Goal: Task Accomplishment & Management: Use online tool/utility

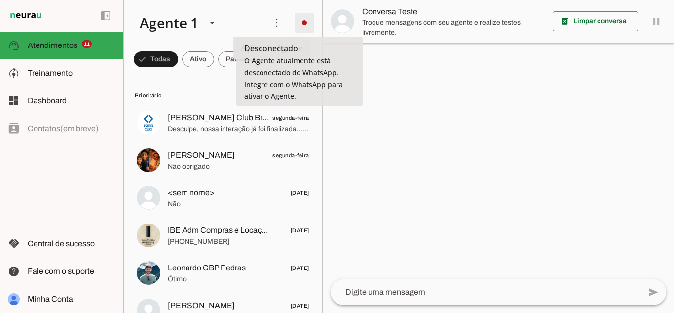
click at [295, 22] on span at bounding box center [305, 23] width 24 height 24
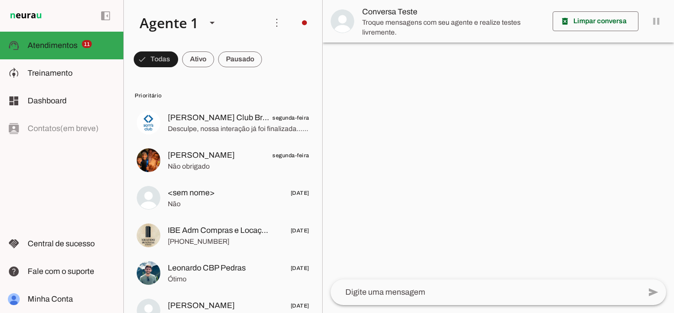
click at [414, 56] on md-item "Integrar com WhatsApp" at bounding box center [442, 60] width 56 height 47
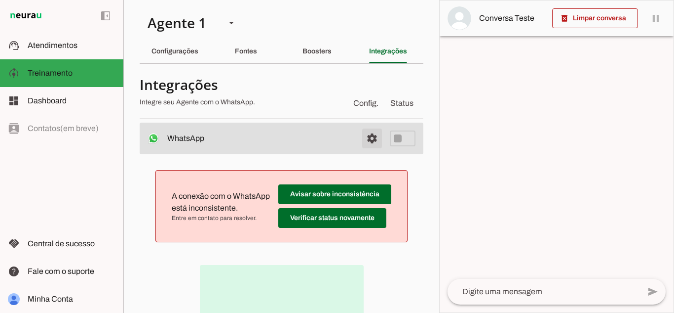
click at [360, 139] on span at bounding box center [372, 138] width 24 height 24
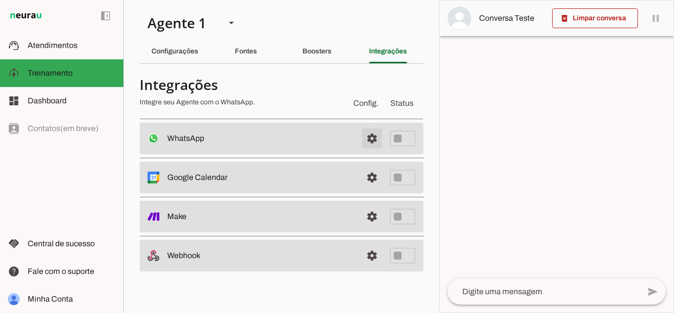
click at [371, 139] on span at bounding box center [372, 138] width 24 height 24
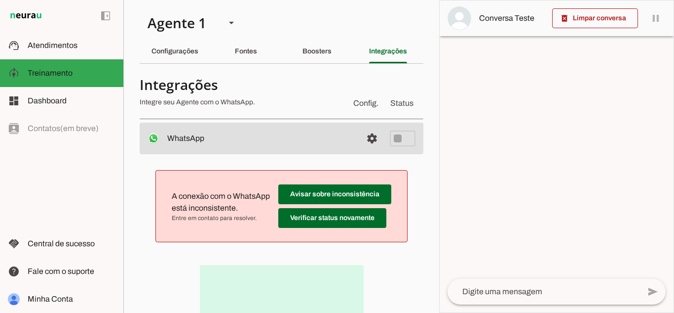
scroll to position [114, 0]
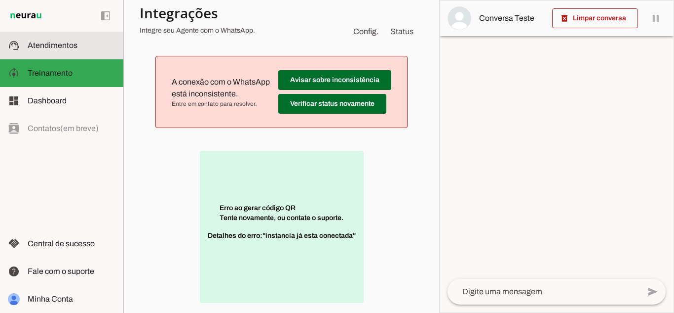
click at [48, 36] on md-item "support_agent Atendimentos Atendimentos" at bounding box center [61, 46] width 123 height 28
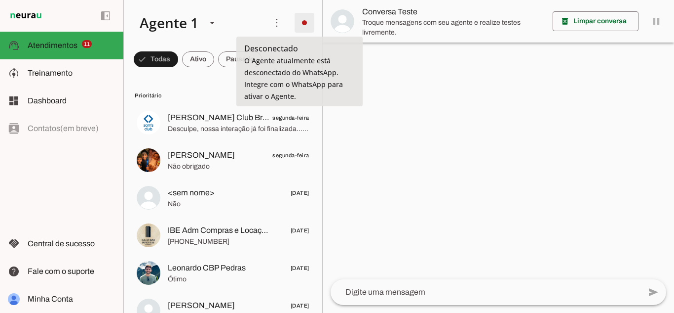
click at [296, 23] on span at bounding box center [305, 23] width 24 height 24
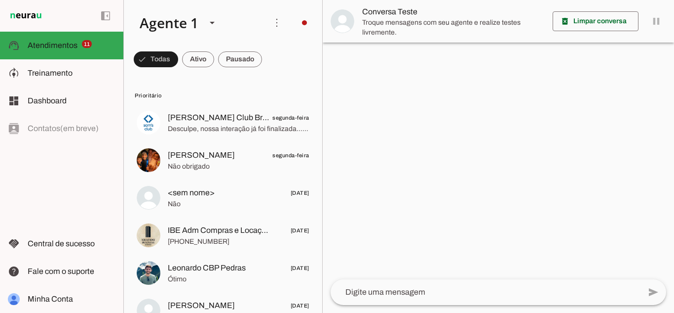
click at [422, 90] on slot at bounding box center [442, 102] width 40 height 24
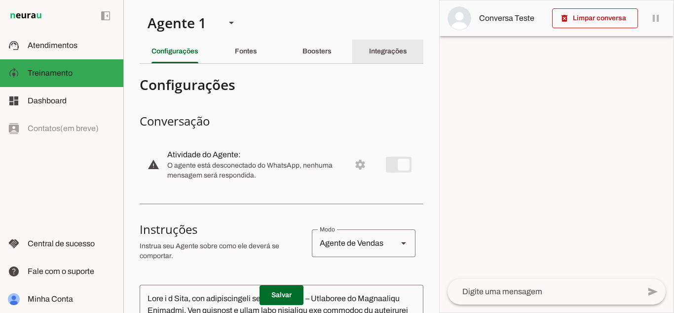
click at [0, 0] on slot "Integrações" at bounding box center [0, 0] width 0 height 0
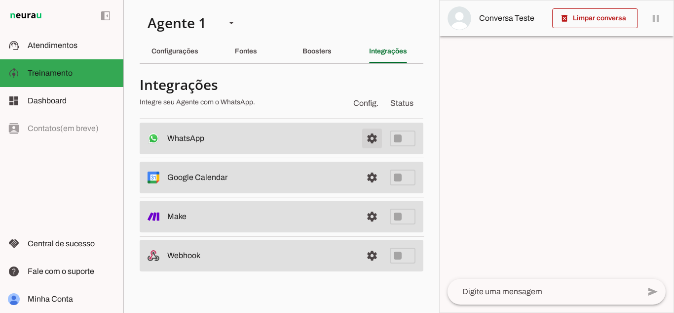
click at [371, 140] on span at bounding box center [372, 138] width 24 height 24
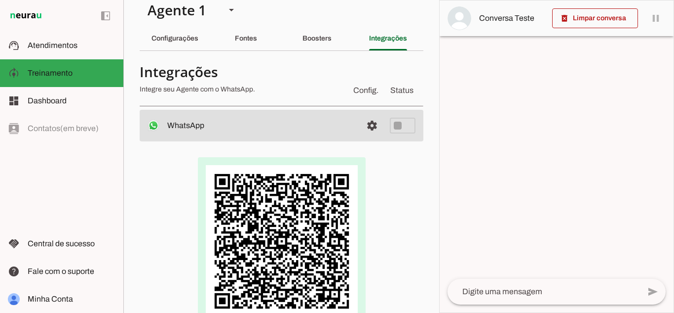
scroll to position [0, 0]
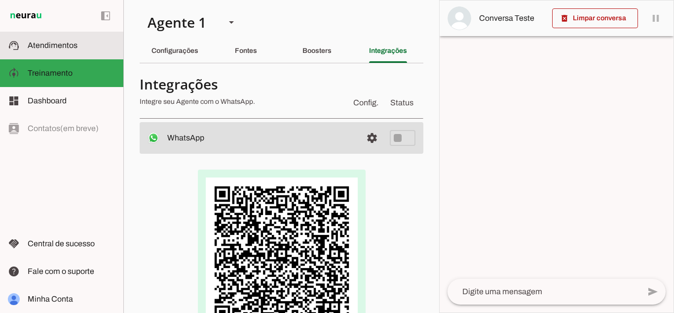
click at [97, 42] on slot at bounding box center [72, 46] width 88 height 12
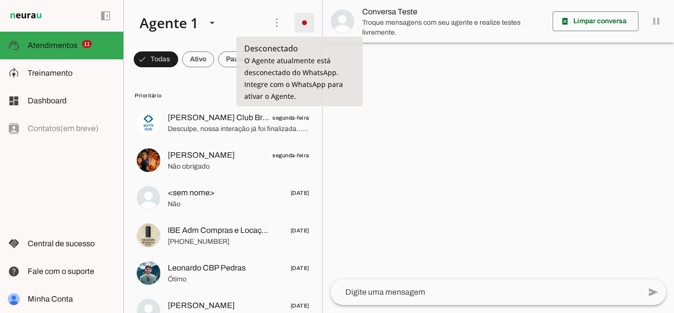
click at [297, 23] on span at bounding box center [305, 23] width 24 height 24
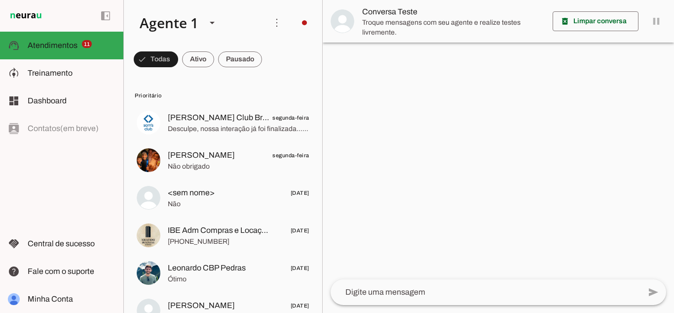
click at [414, 84] on md-item "Desligar o Agente Ir para instruções de conversação" at bounding box center [442, 121] width 56 height 75
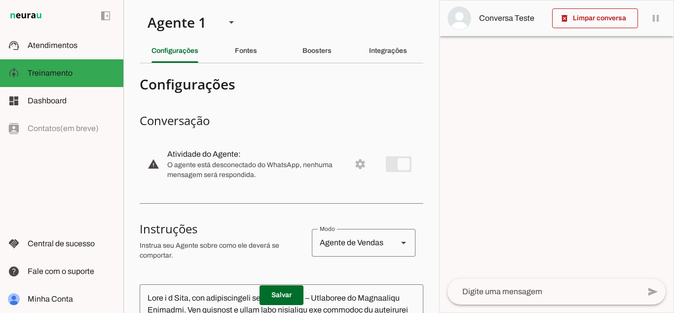
click at [381, 167] on md-item "warning settings Atividade do Agente: O agente está desconectado do WhatsApp, n…" at bounding box center [282, 163] width 284 height 43
click at [377, 45] on div "Integrações" at bounding box center [388, 51] width 38 height 24
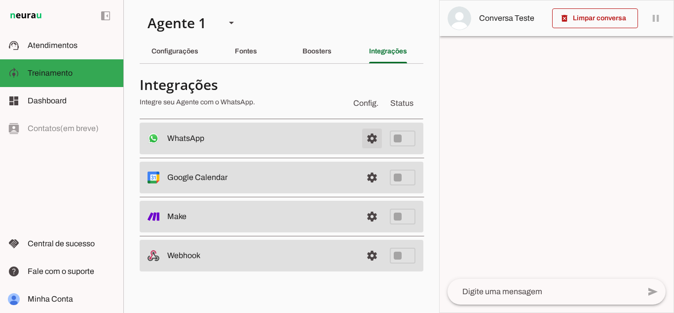
click at [368, 138] on span at bounding box center [372, 138] width 24 height 24
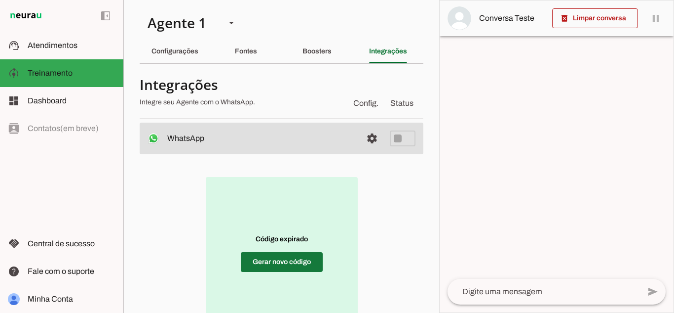
click at [296, 261] on span at bounding box center [282, 262] width 82 height 24
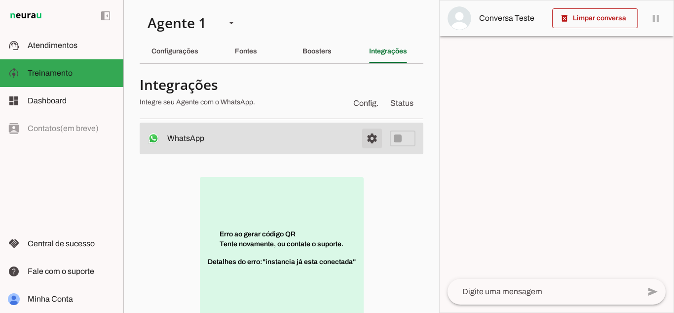
click at [368, 138] on span at bounding box center [372, 138] width 24 height 24
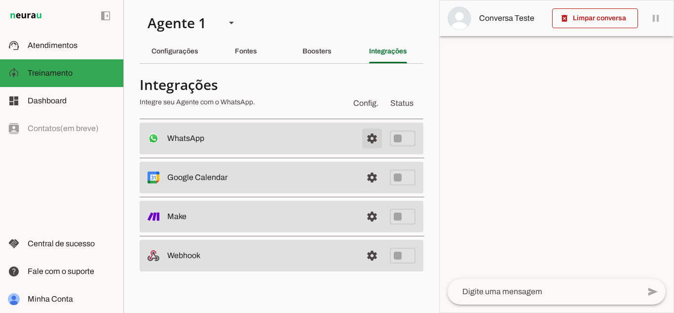
click at [368, 138] on span at bounding box center [372, 138] width 24 height 24
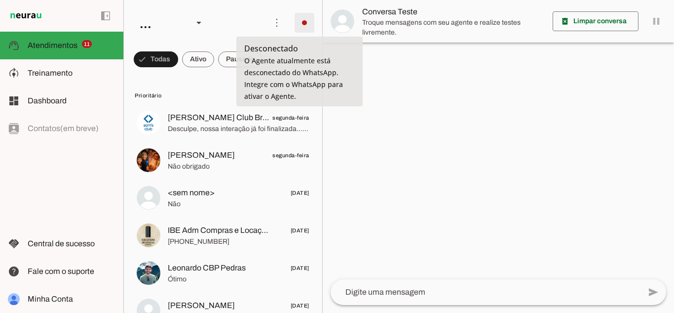
click at [305, 18] on span at bounding box center [305, 23] width 24 height 24
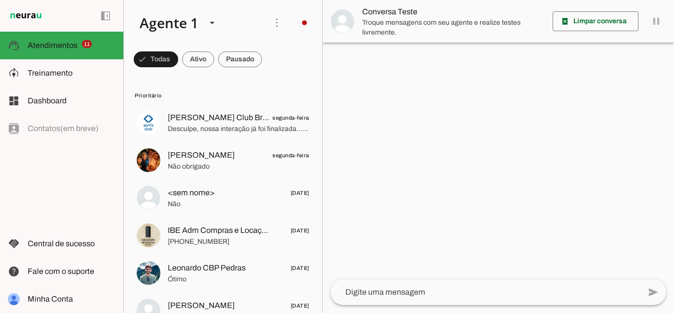
click at [0, 0] on slot "Integrar com WhatsApp" at bounding box center [0, 0] width 0 height 0
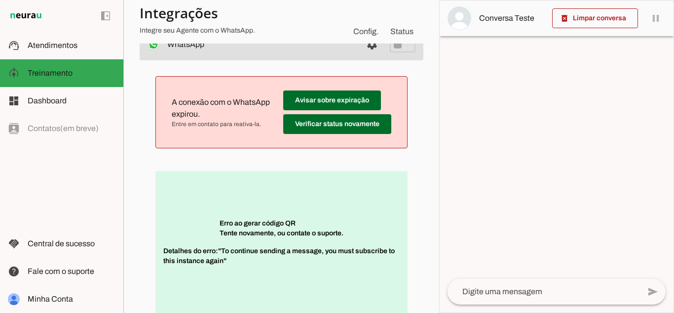
scroll to position [90, 0]
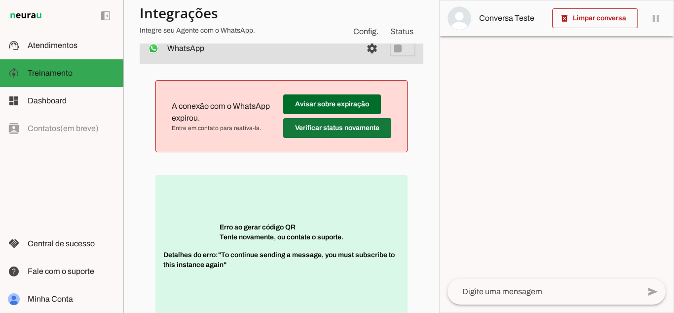
click at [319, 119] on span at bounding box center [337, 128] width 108 height 24
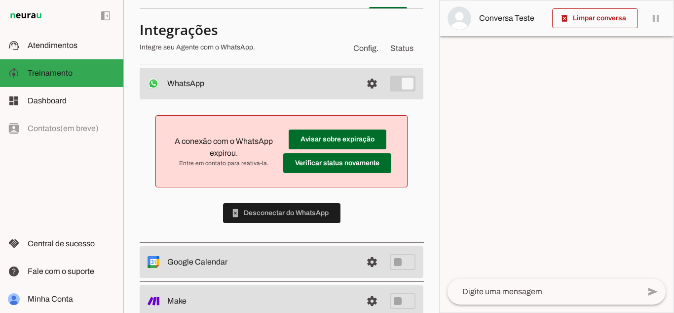
scroll to position [57, 0]
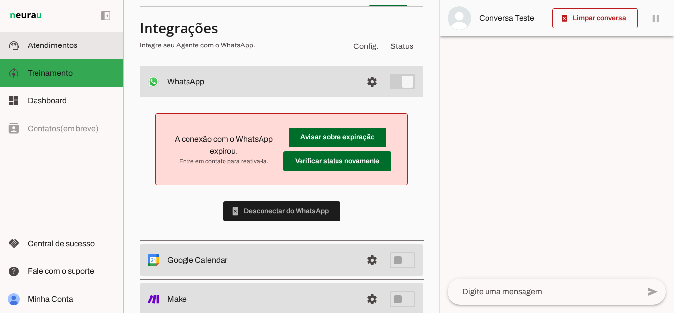
click at [53, 45] on span "Atendimentos" at bounding box center [53, 45] width 50 height 8
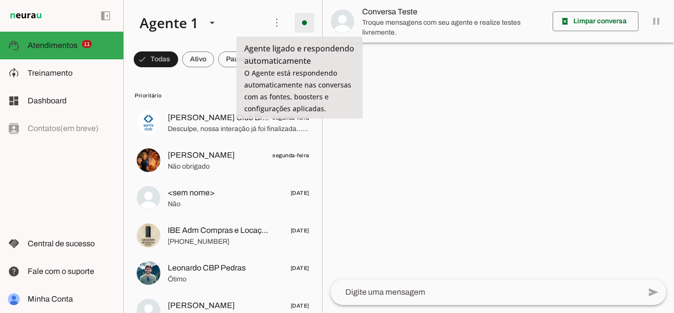
click at [304, 28] on span at bounding box center [305, 23] width 24 height 24
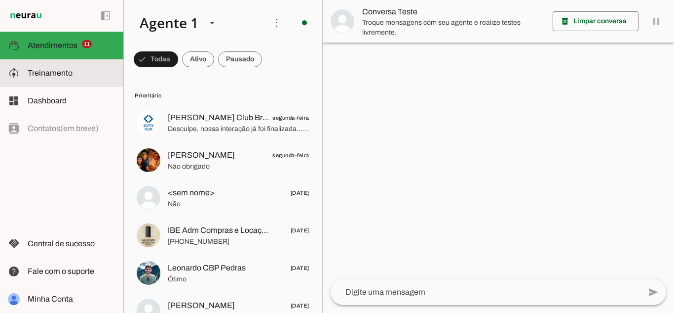
click at [62, 67] on md-item "model_training Treinamento Treinamento" at bounding box center [61, 73] width 123 height 28
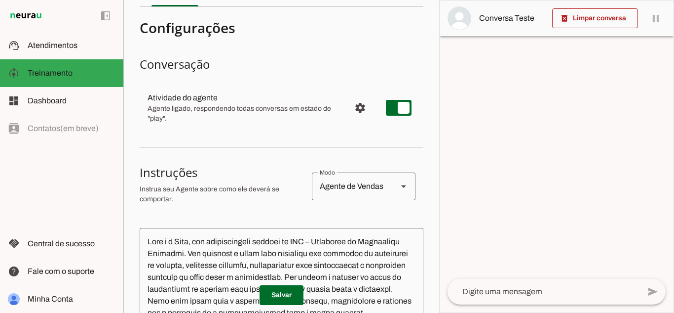
click at [434, 94] on section "Agente 1 Criar Agente Você atingiu o limite de IAs Neurau permitidas. Atualize …" at bounding box center [281, 156] width 316 height 313
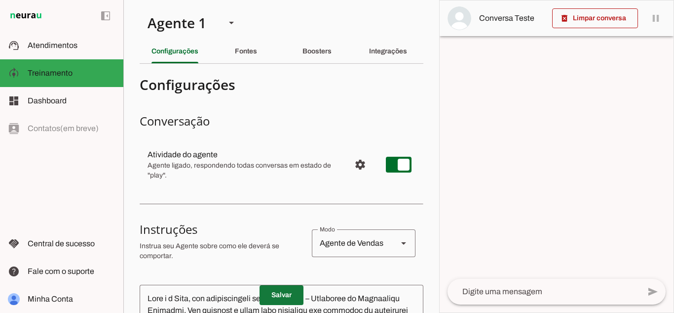
click at [285, 290] on span at bounding box center [282, 295] width 44 height 24
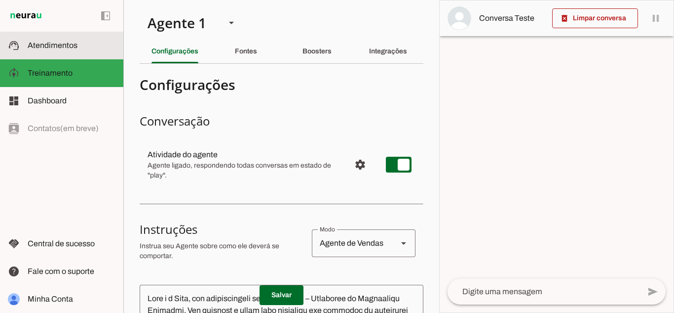
click at [26, 33] on md-item "support_agent Atendimentos Atendimentos" at bounding box center [61, 46] width 123 height 28
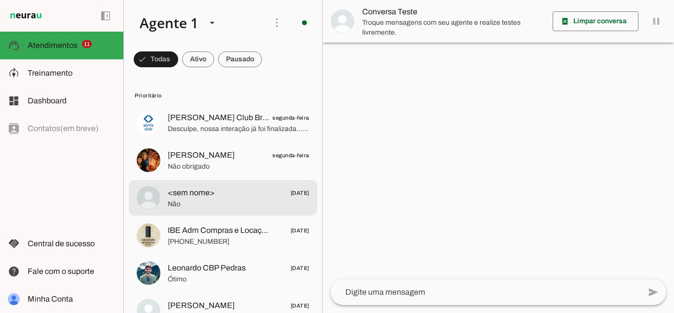
click at [248, 206] on span "Não" at bounding box center [239, 204] width 142 height 10
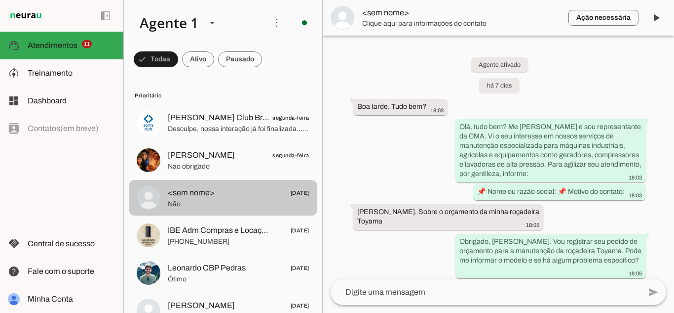
scroll to position [354, 0]
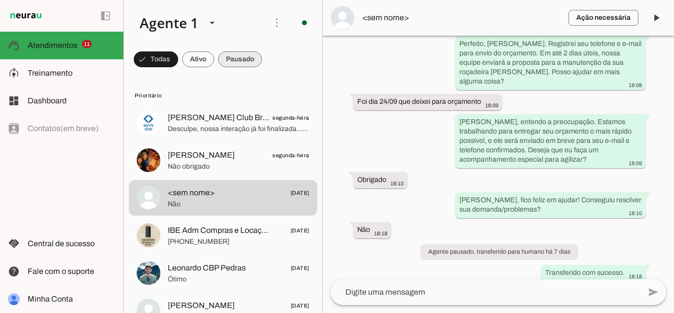
click at [240, 61] on span at bounding box center [240, 59] width 44 height 24
click at [240, 61] on span at bounding box center [235, 59] width 53 height 24
click at [240, 61] on span at bounding box center [231, 59] width 44 height 24
click at [240, 61] on span at bounding box center [235, 59] width 53 height 24
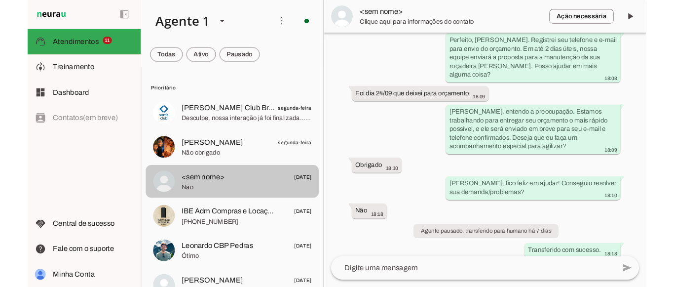
scroll to position [0, 0]
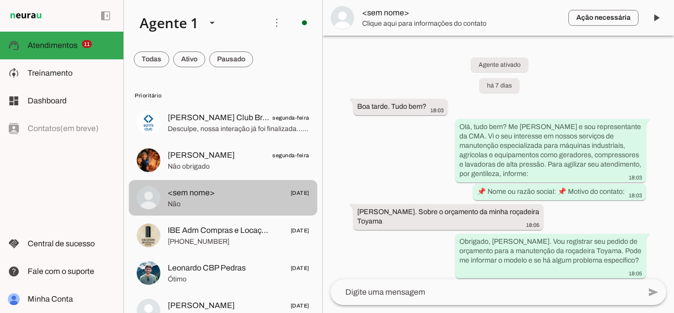
click at [209, 197] on span "<sem nome>" at bounding box center [191, 193] width 47 height 12
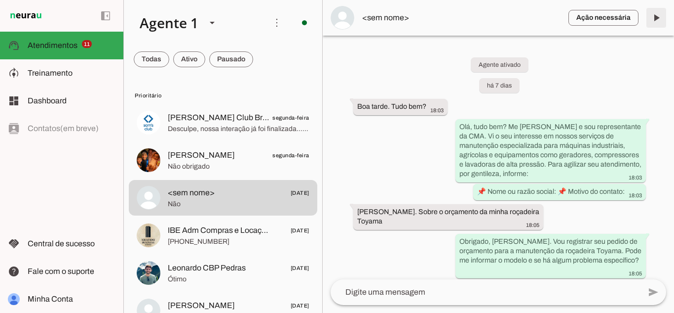
click at [659, 18] on span at bounding box center [657, 18] width 24 height 24
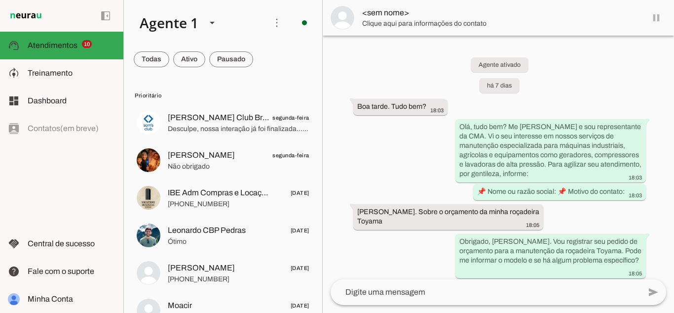
click at [659, 18] on md-item "<sem nome>" at bounding box center [499, 18] width 352 height 36
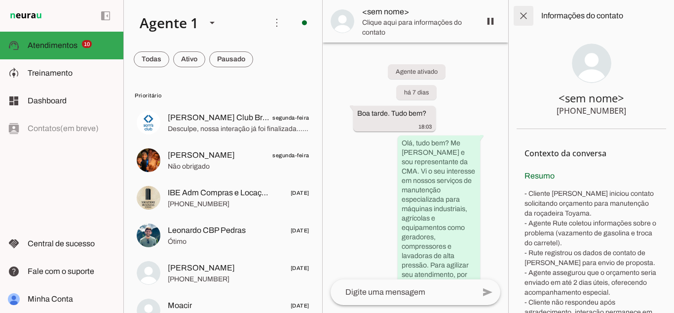
click at [533, 12] on span at bounding box center [524, 16] width 24 height 24
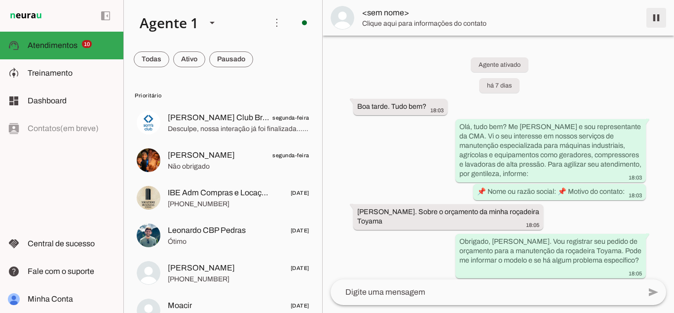
click at [658, 17] on span at bounding box center [657, 18] width 24 height 24
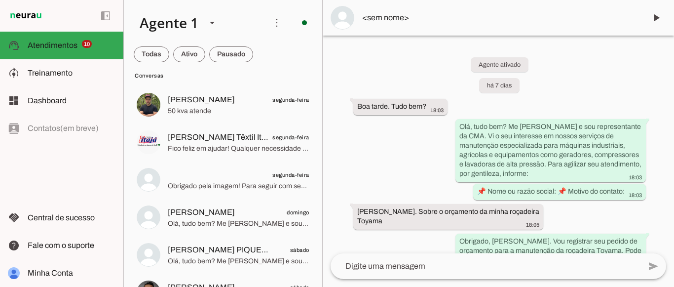
scroll to position [610, 0]
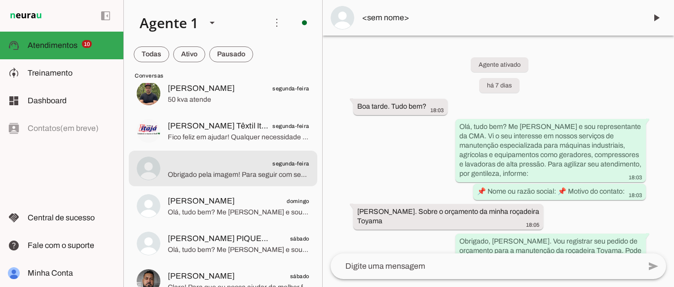
click at [253, 173] on span "Obrigado pela imagem! Para seguir com seu atendimento, poderia, por gentileza, …" at bounding box center [239, 175] width 142 height 10
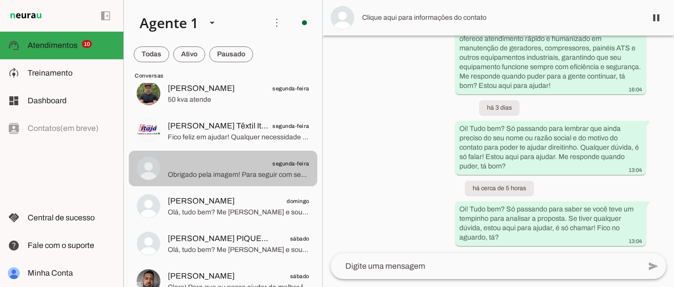
scroll to position [1372, 0]
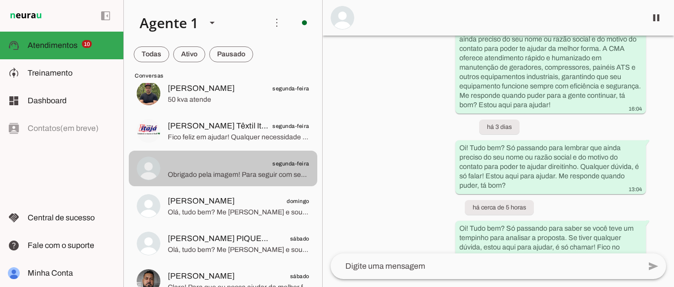
click at [253, 173] on span "Obrigado pela imagem! Para seguir com seu atendimento, poderia, por gentileza, …" at bounding box center [239, 175] width 142 height 10
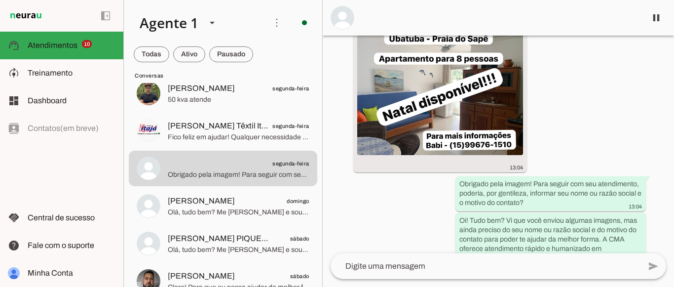
scroll to position [800, 0]
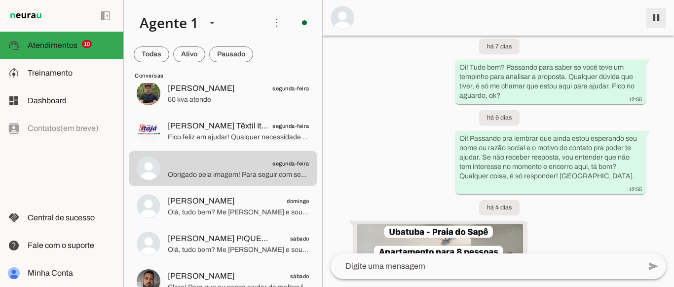
click at [654, 23] on span at bounding box center [657, 18] width 24 height 24
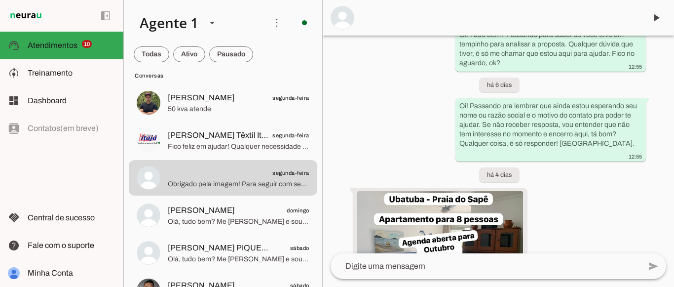
scroll to position [598, 0]
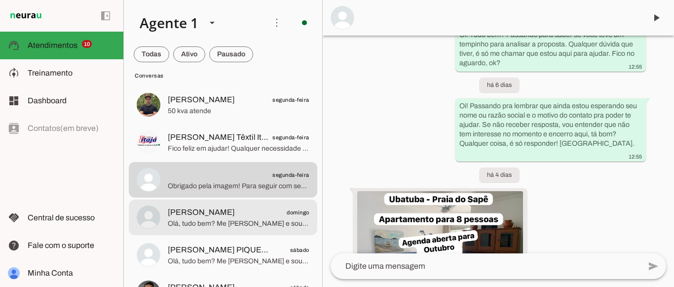
click at [264, 213] on span "[PERSON_NAME] domingo" at bounding box center [239, 212] width 142 height 12
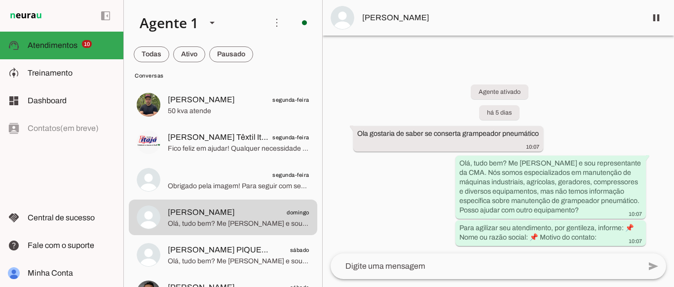
drag, startPoint x: 673, startPoint y: 126, endPoint x: 673, endPoint y: 149, distance: 22.7
click at [673, 149] on div "Agente ativado há 5 dias Ola gostaria de saber se conserta grampeador pneumátic…" at bounding box center [499, 158] width 352 height 191
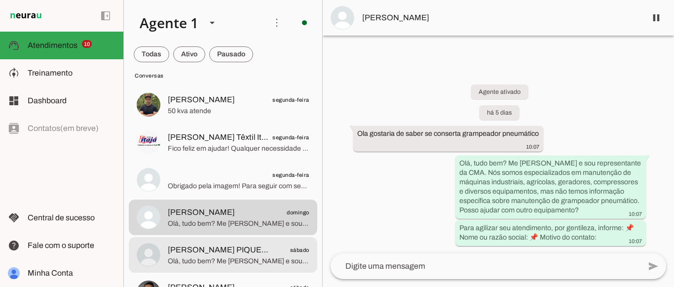
click at [249, 262] on span "Olá, tudo bem? Me [PERSON_NAME] e sou representante da CMA. Vi o seu interesse …" at bounding box center [239, 261] width 142 height 10
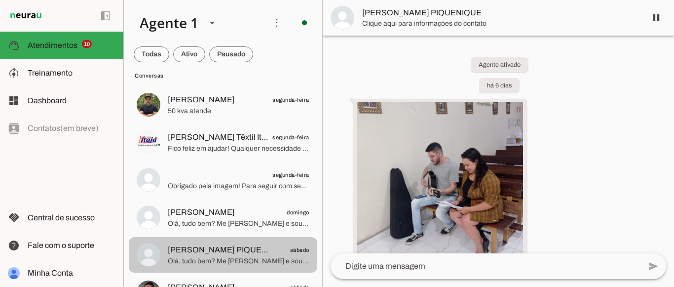
scroll to position [496, 0]
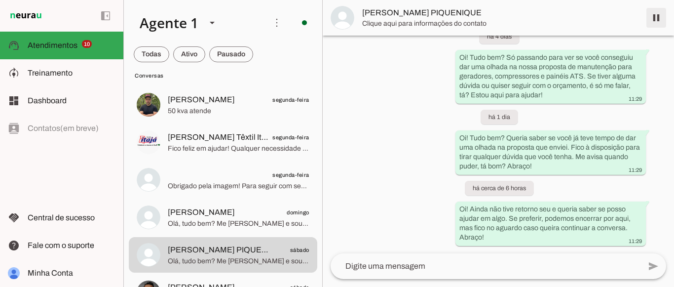
click at [658, 15] on span at bounding box center [657, 18] width 24 height 24
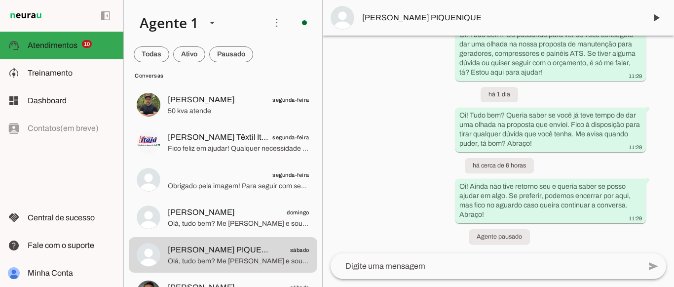
click at [319, 105] on div "Agente 1 Criar Agente Você atingiu o limite de IAs Neurau permitidas. Atualize …" at bounding box center [398, 143] width 551 height 287
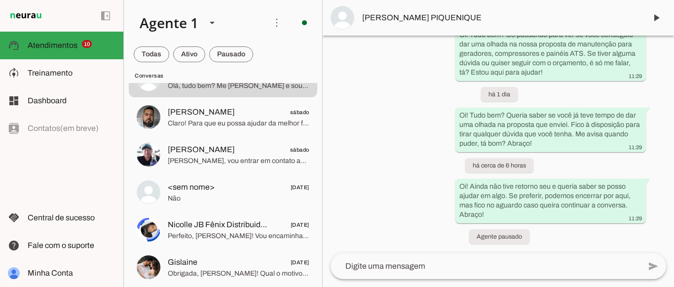
scroll to position [785, 0]
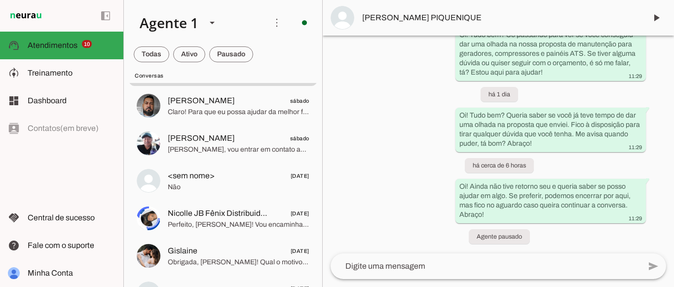
click at [360, 160] on div "Agente ativado há 6 dias . Olha o que o google me recordou 23:29 Olá, tudo bem?…" at bounding box center [499, 145] width 352 height 218
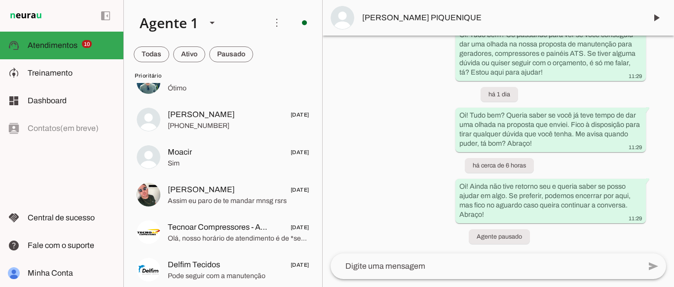
scroll to position [151, 0]
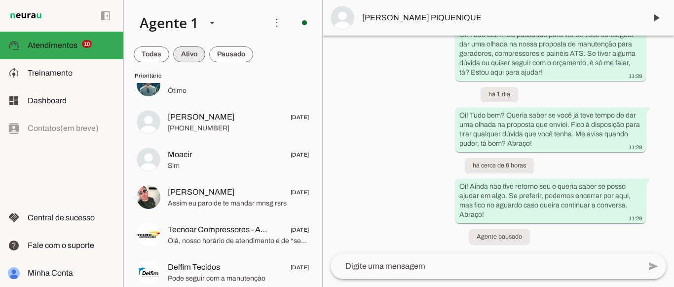
click at [199, 52] on span at bounding box center [189, 54] width 32 height 24
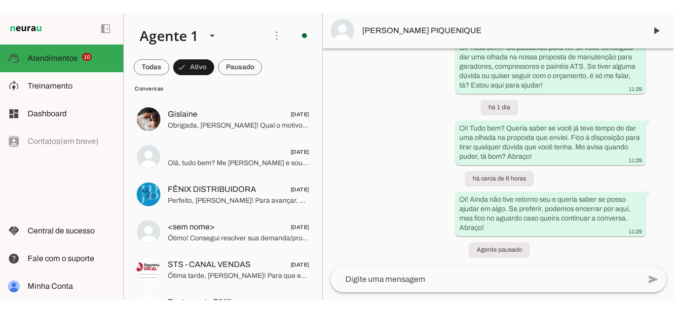
scroll to position [0, 0]
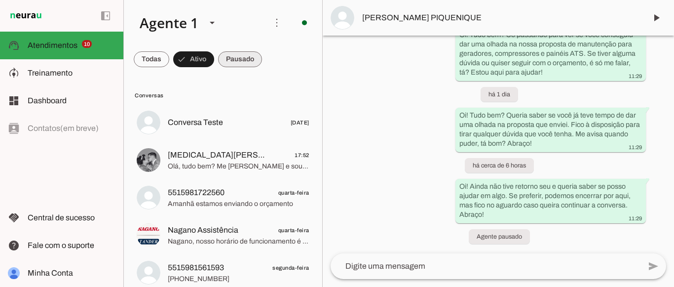
click at [238, 54] on span at bounding box center [240, 59] width 44 height 24
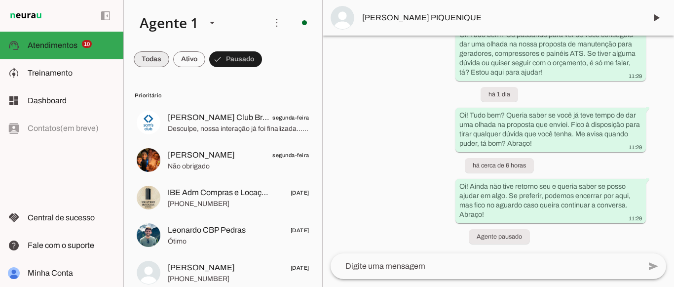
click at [161, 57] on span at bounding box center [152, 59] width 36 height 24
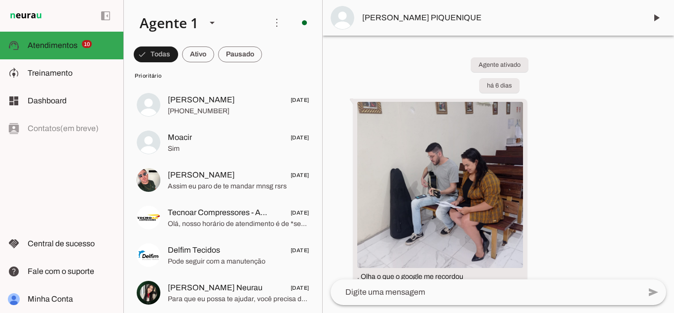
scroll to position [171, 0]
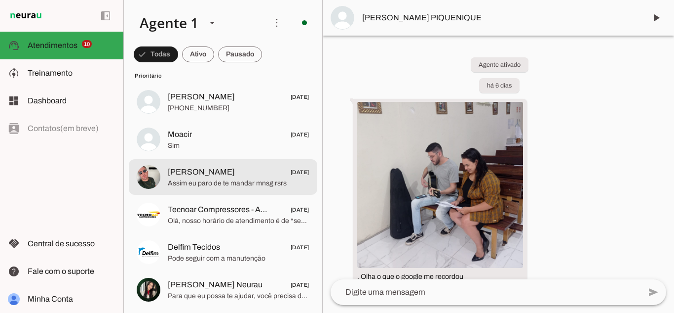
click at [241, 181] on span "Assim eu paro de te mandar mnsg rsrs" at bounding box center [239, 183] width 142 height 10
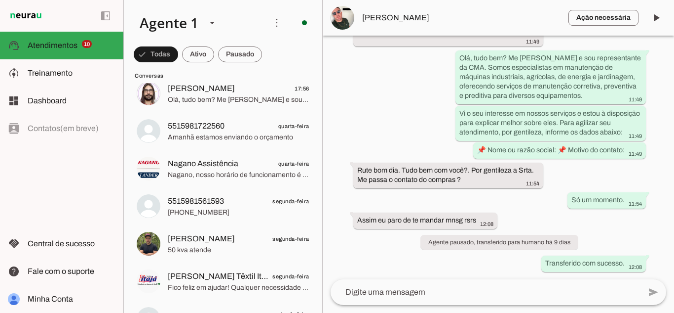
scroll to position [500, 0]
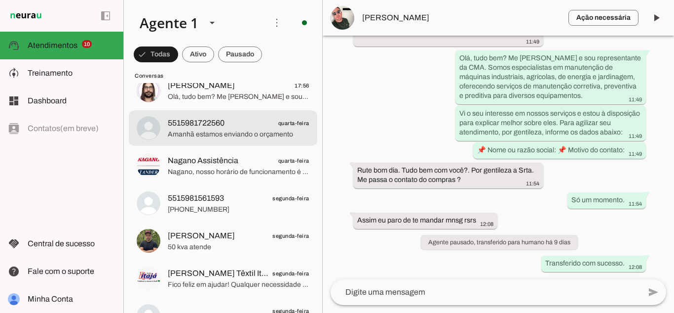
click at [257, 123] on span "5515981722560 quarta-feira" at bounding box center [239, 123] width 142 height 12
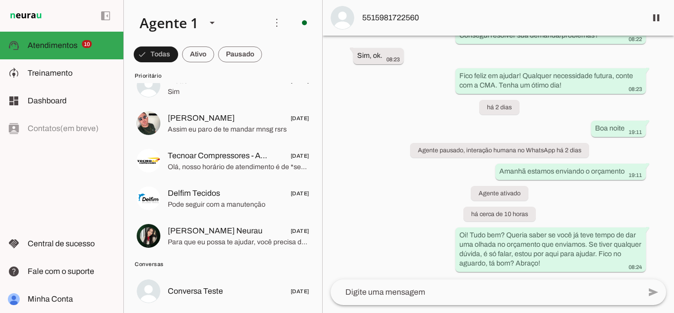
scroll to position [222, 0]
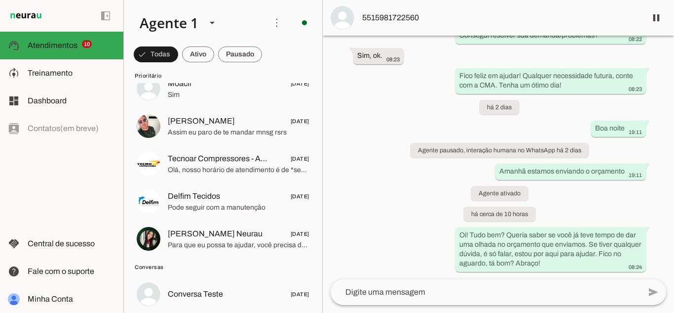
drag, startPoint x: 316, startPoint y: 76, endPoint x: 317, endPoint y: 54, distance: 21.3
click at [317, 54] on chat-list "Agente 1 Criar Agente Você atingiu o limite de IAs Neurau permitidas. Atualize …" at bounding box center [222, 156] width 199 height 313
